Goal: Communication & Community: Share content

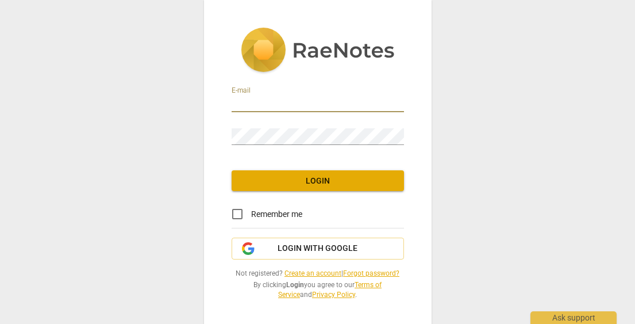
type input "[EMAIL_ADDRESS][DOMAIN_NAME]"
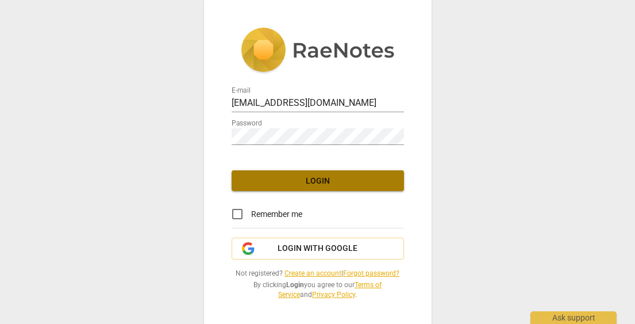
click at [318, 178] on span "Login" at bounding box center [318, 180] width 154 height 11
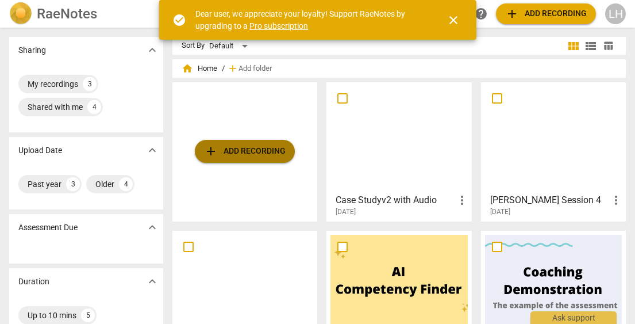
click at [237, 153] on span "add Add recording" at bounding box center [245, 151] width 82 height 14
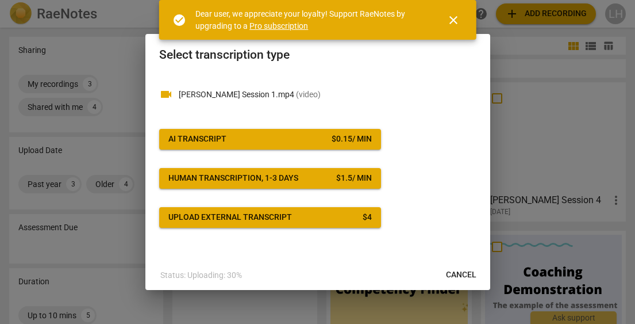
click at [326, 141] on span "AI Transcript $ 0.15 / min" at bounding box center [269, 138] width 203 height 11
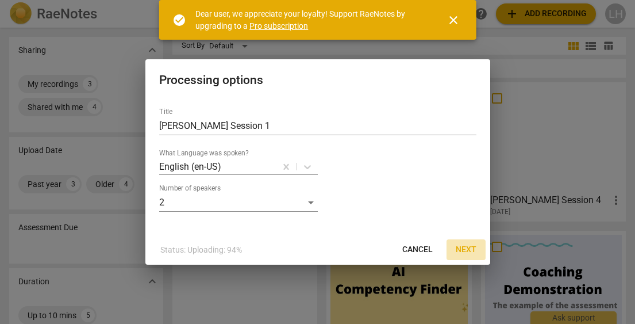
click at [468, 248] on span "Next" at bounding box center [466, 249] width 21 height 11
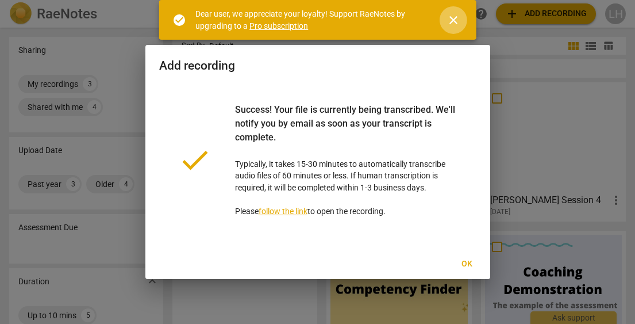
click at [451, 16] on span "close" at bounding box center [454, 20] width 14 height 14
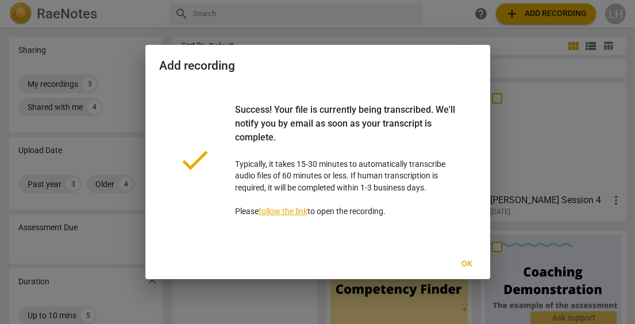
click at [467, 262] on span "Ok" at bounding box center [467, 263] width 18 height 11
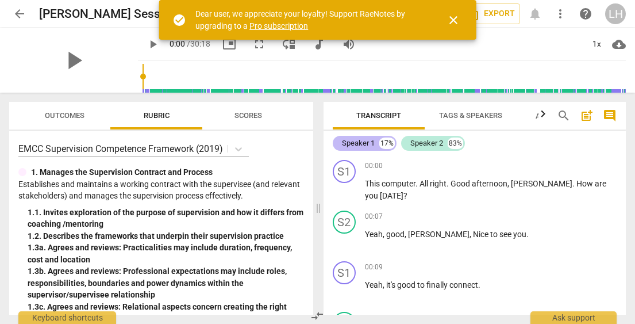
click at [359, 145] on div "Speaker 1" at bounding box center [358, 142] width 33 height 11
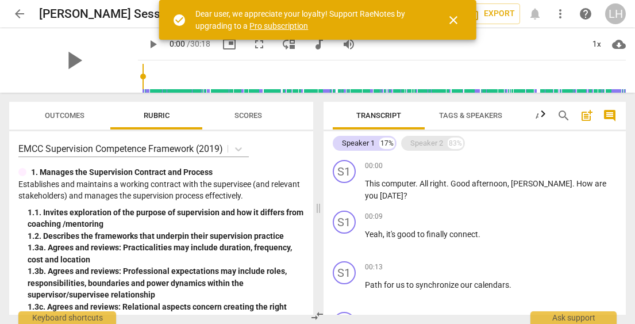
click at [431, 145] on div "Speaker 2" at bounding box center [426, 142] width 33 height 11
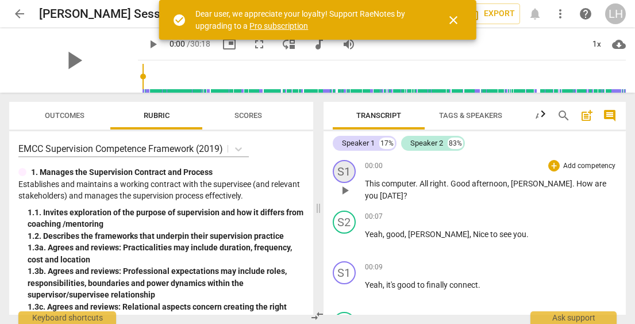
click at [344, 170] on div "S1" at bounding box center [344, 171] width 23 height 23
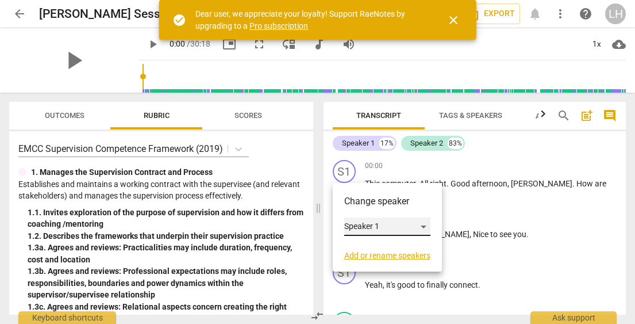
click at [425, 226] on div "Speaker 1" at bounding box center [387, 226] width 86 height 18
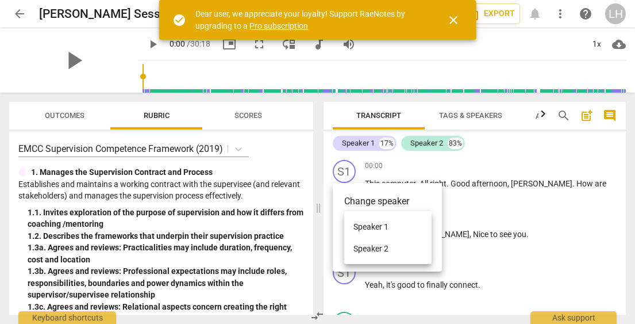
click at [379, 225] on li "Speaker 1" at bounding box center [387, 227] width 87 height 22
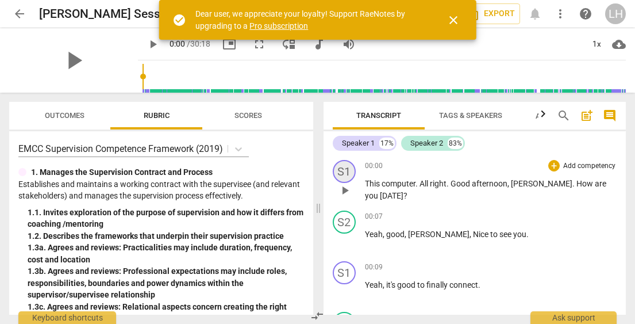
click at [345, 168] on div "S1" at bounding box center [344, 171] width 23 height 23
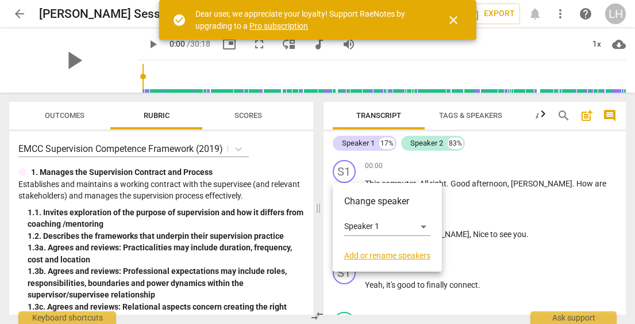
click at [383, 257] on link "Add or rename speakers" at bounding box center [387, 255] width 86 height 9
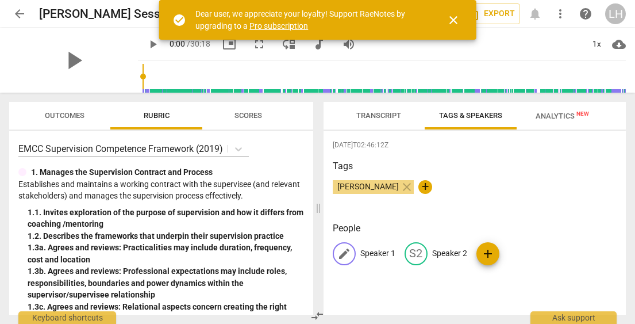
click at [342, 253] on span "edit" at bounding box center [344, 254] width 14 height 14
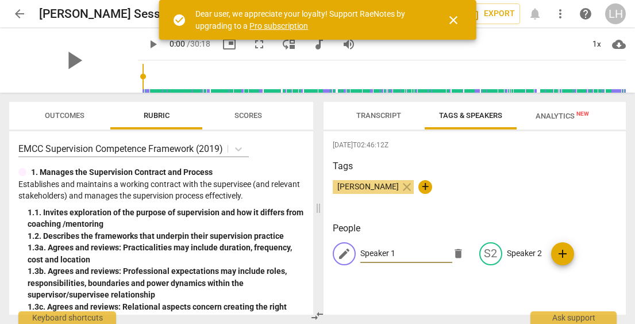
click at [401, 251] on input "Speaker 1" at bounding box center [406, 253] width 92 height 18
drag, startPoint x: 401, startPoint y: 251, endPoint x: 354, endPoint y: 257, distance: 47.5
click at [354, 257] on div "edit Speaker 1 delete" at bounding box center [401, 253] width 137 height 23
drag, startPoint x: 398, startPoint y: 252, endPoint x: 357, endPoint y: 253, distance: 40.8
click at [357, 253] on div "edit Speaker 1 delete" at bounding box center [401, 253] width 137 height 23
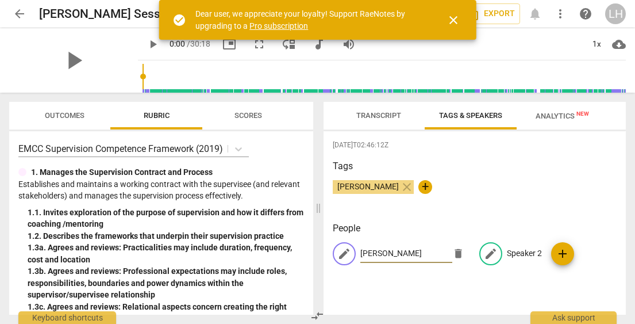
type input "[PERSON_NAME]"
click at [521, 257] on p "Speaker 2" at bounding box center [524, 253] width 35 height 12
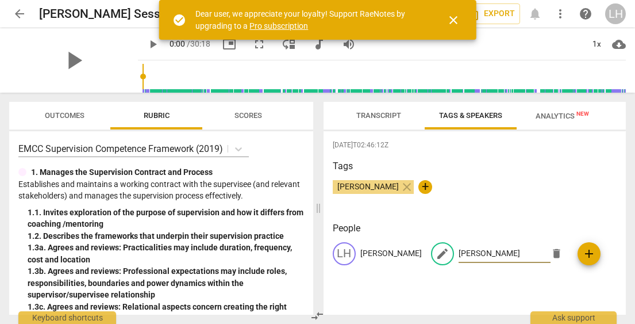
type input "Alex Green"
click at [475, 291] on div "2025-08-15T02:46:12Z Tags Lee Hammond close + People LH Lee Hammond edit Alex G…" at bounding box center [475, 222] width 303 height 183
click at [377, 117] on span "Transcript" at bounding box center [378, 115] width 45 height 9
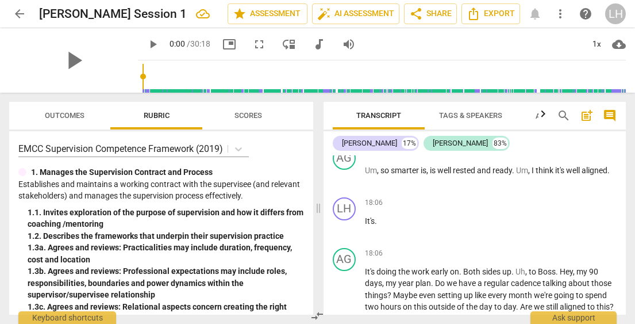
scroll to position [5711, 0]
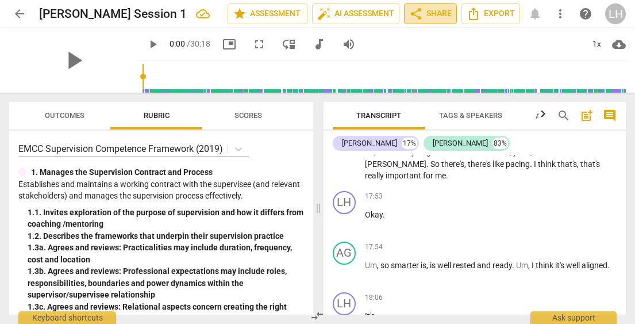
click at [433, 16] on span "share Share" at bounding box center [430, 14] width 43 height 14
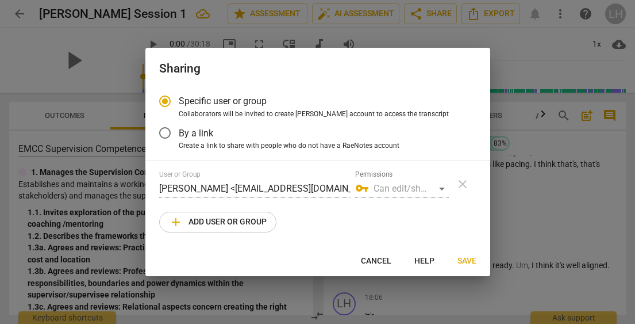
click at [243, 184] on input "Lee Hammond <hamboneafg@gmail.com>" at bounding box center [254, 188] width 191 height 18
click at [221, 187] on input "Lee Hammond <hamboneafg@gmail.com>" at bounding box center [254, 188] width 191 height 18
click at [222, 226] on span "add Add user or group" at bounding box center [218, 222] width 98 height 14
radio input "false"
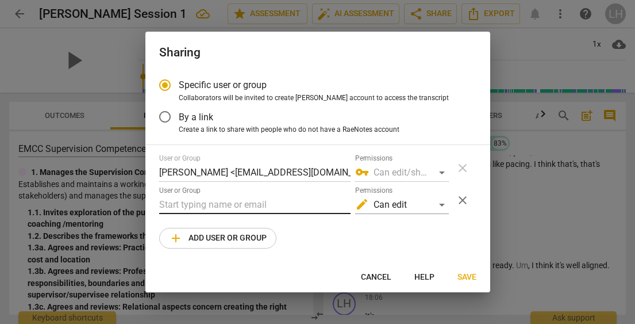
click at [194, 205] on input "text" at bounding box center [254, 204] width 191 height 18
paste input "penny@coachacademy.com"
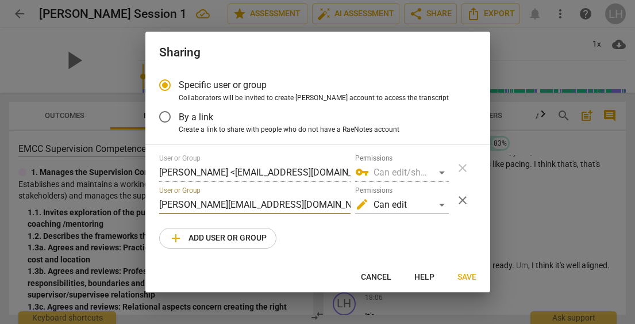
type input "penny@coachacademy.com"
click at [468, 277] on span "Save" at bounding box center [466, 276] width 19 height 11
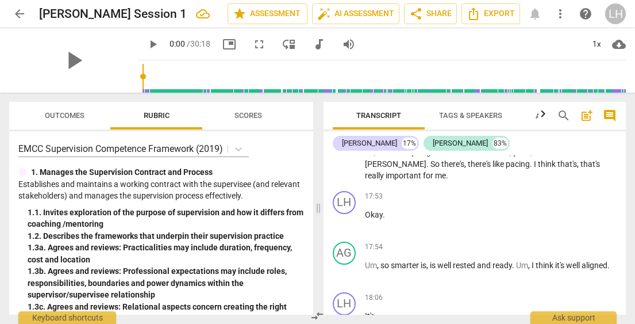
scroll to position [0, 0]
